Goal: Transaction & Acquisition: Subscribe to service/newsletter

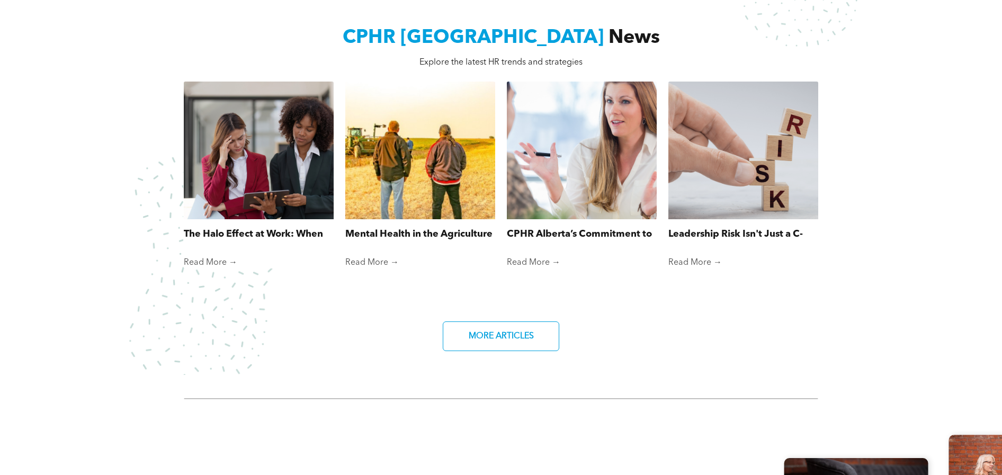
scroll to position [1112, 0]
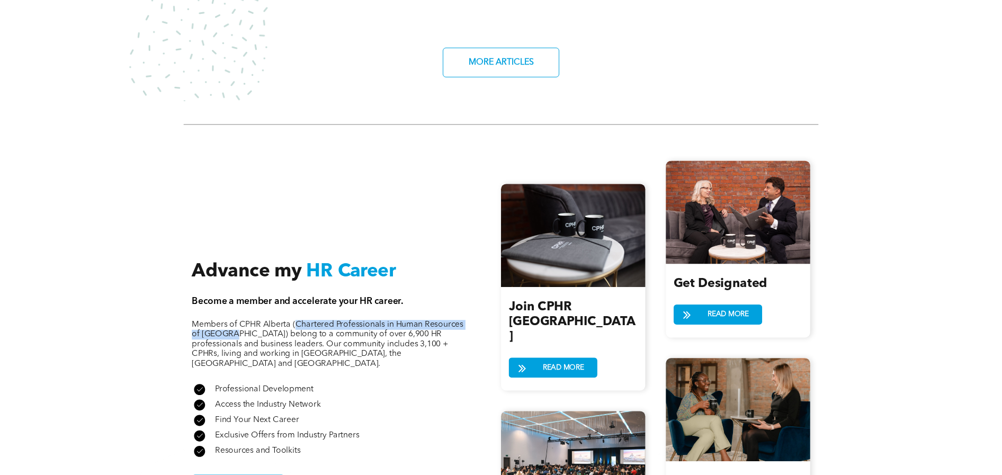
drag, startPoint x: 228, startPoint y: 316, endPoint x: 295, endPoint y: 305, distance: 68.6
click at [295, 320] on span "Members of CPHR Alberta (Chartered Professionals in Human Resources of Alberta)…" at bounding box center [328, 344] width 272 height 48
copy span "Chartered Professionals in Human Resources of Alberta"
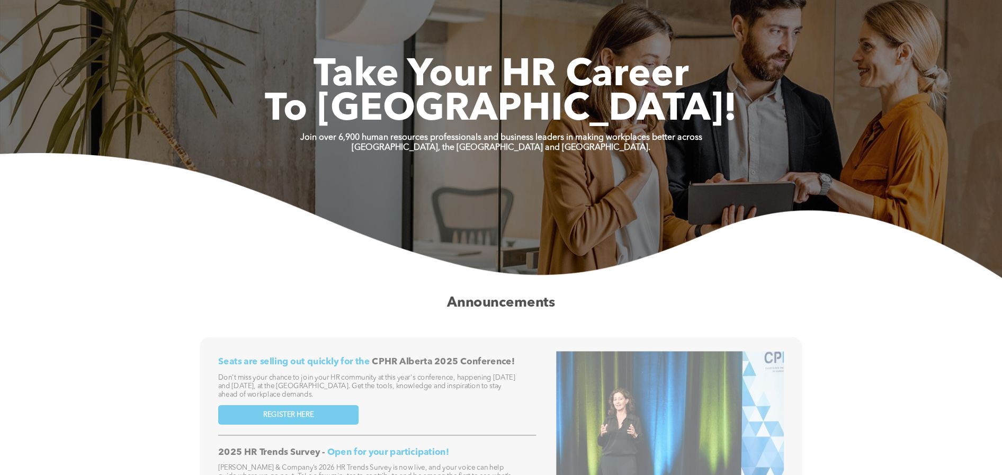
scroll to position [0, 0]
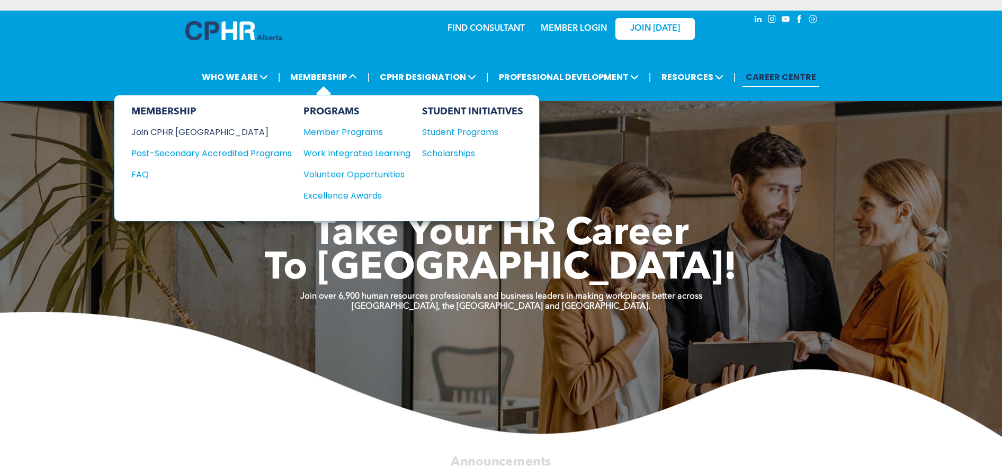
click at [184, 134] on div "Join CPHR [GEOGRAPHIC_DATA]" at bounding box center [203, 131] width 145 height 13
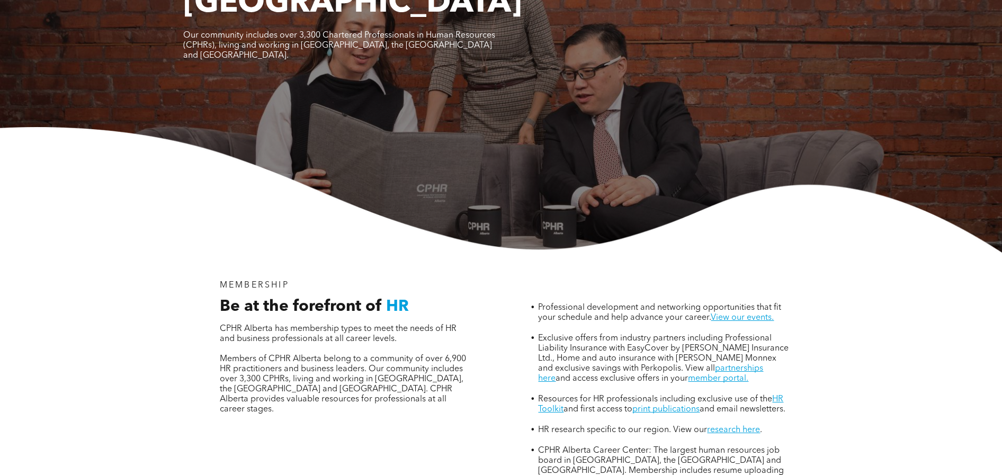
scroll to position [265, 0]
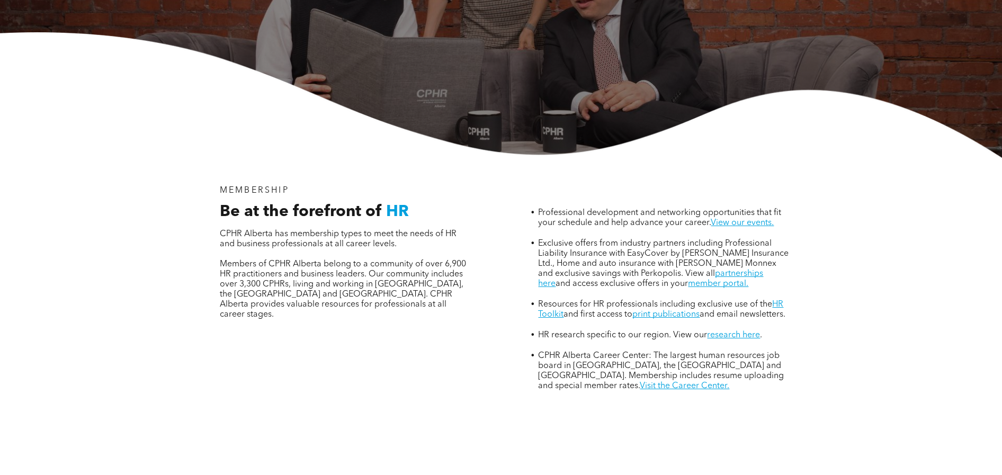
click at [263, 260] on span "Members of CPHR Alberta belong to a community of over 6,900 HR practitioners an…" at bounding box center [343, 289] width 246 height 59
drag, startPoint x: 263, startPoint y: 236, endPoint x: 247, endPoint y: 238, distance: 16.1
click at [247, 260] on span "Members of CPHR Alberta belong to a community of over 6,900 HR practitioners an…" at bounding box center [343, 289] width 246 height 59
copy span "3,300 CPHRs"
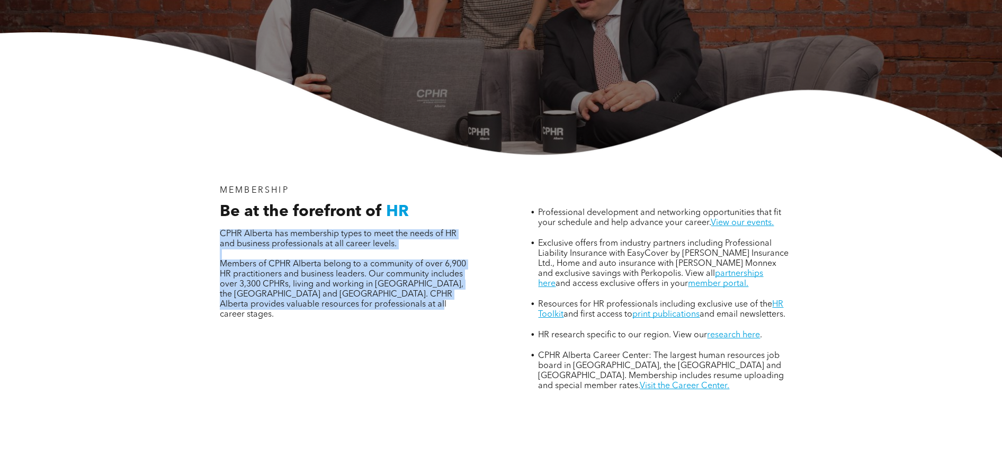
drag, startPoint x: 415, startPoint y: 261, endPoint x: 218, endPoint y: 186, distance: 210.0
click at [218, 202] on div "Be at the forefront of HR CPHR Alberta has membership types to meet the needs o…" at bounding box center [346, 270] width 269 height 136
copy div "CPHR Alberta has membership types to meet the needs of HR and business professi…"
